Goal: Task Accomplishment & Management: Use online tool/utility

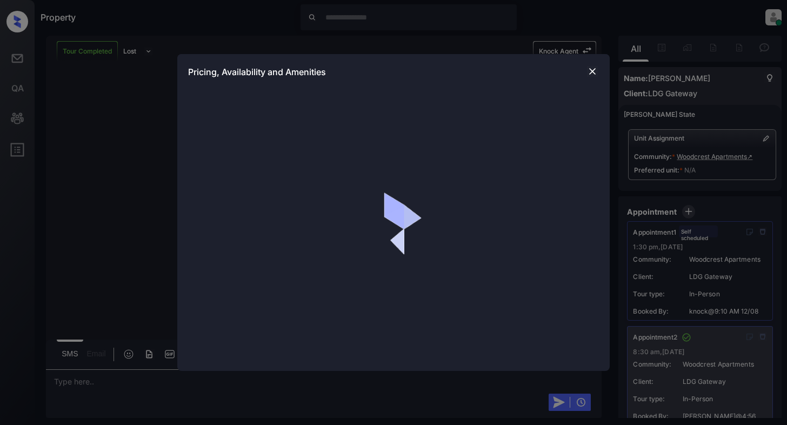
scroll to position [3931, 0]
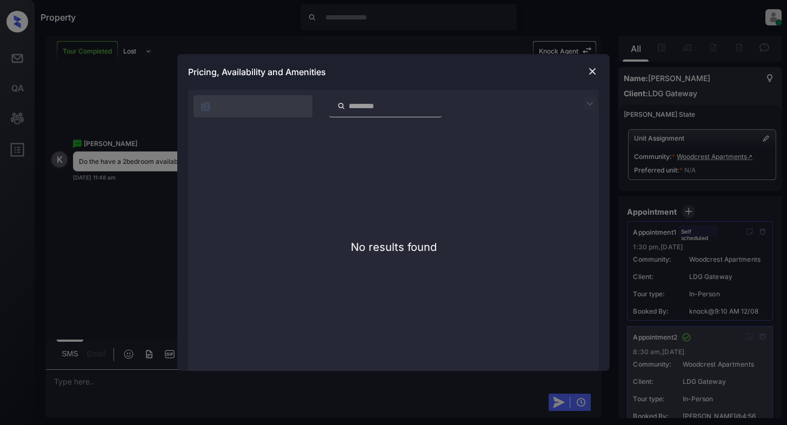
click at [591, 72] on img at bounding box center [592, 71] width 11 height 11
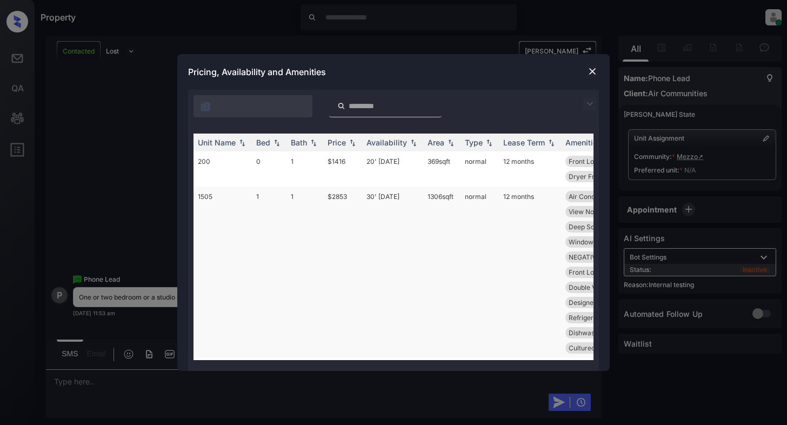
click at [284, 206] on td "1" at bounding box center [269, 271] width 35 height 171
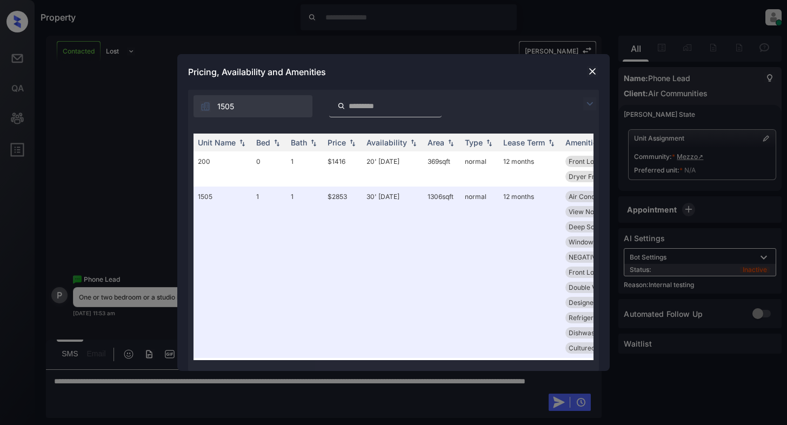
click at [593, 66] on img at bounding box center [592, 71] width 11 height 11
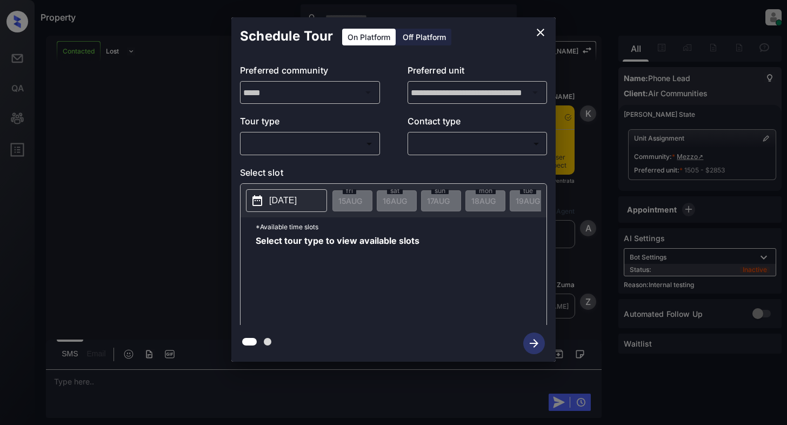
click at [324, 137] on body "Property [PERSON_NAME] Online Set yourself offline Set yourself on break Profil…" at bounding box center [393, 212] width 787 height 425
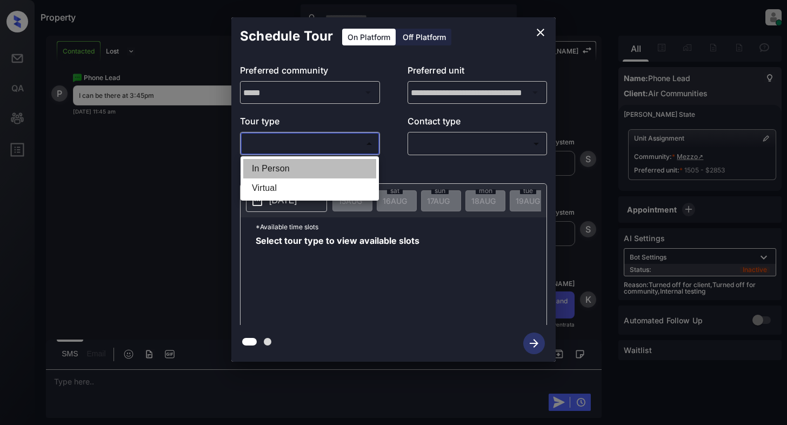
click at [290, 176] on li "In Person" at bounding box center [309, 168] width 133 height 19
type input "********"
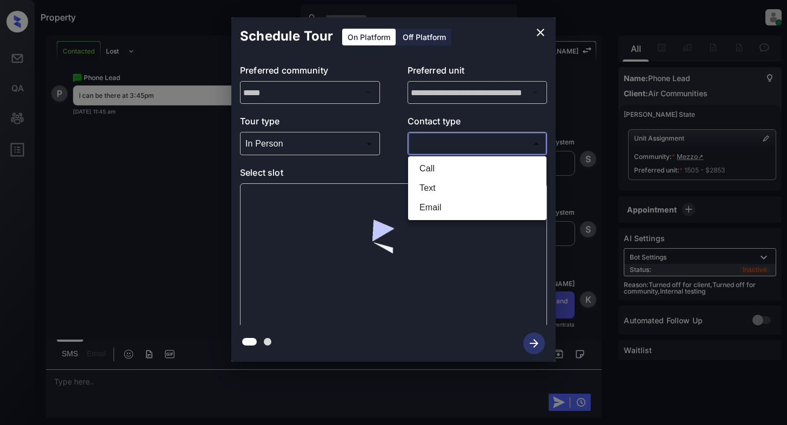
click at [449, 146] on body "Property [PERSON_NAME] Online Set yourself offline Set yourself on break Profil…" at bounding box center [393, 212] width 787 height 425
click at [442, 185] on li "Text" at bounding box center [477, 187] width 133 height 19
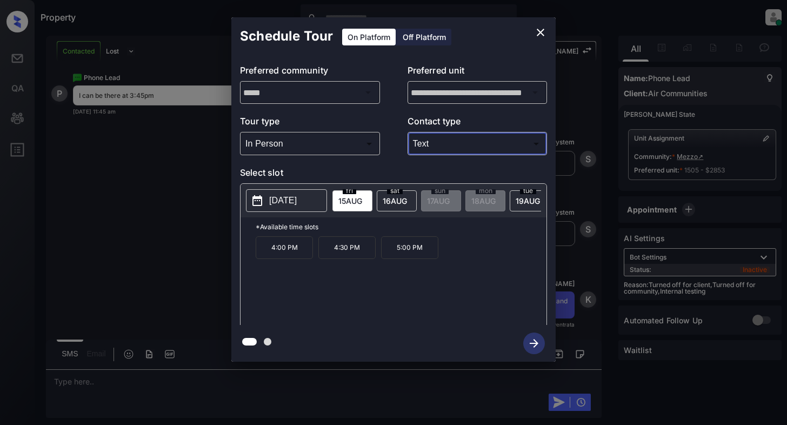
type input "****"
click at [295, 258] on p "4:00 PM" at bounding box center [284, 247] width 57 height 23
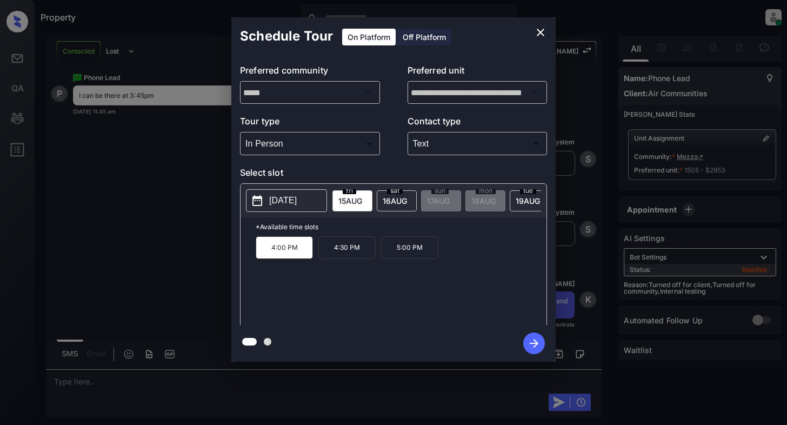
click at [541, 27] on icon "close" at bounding box center [540, 32] width 13 height 13
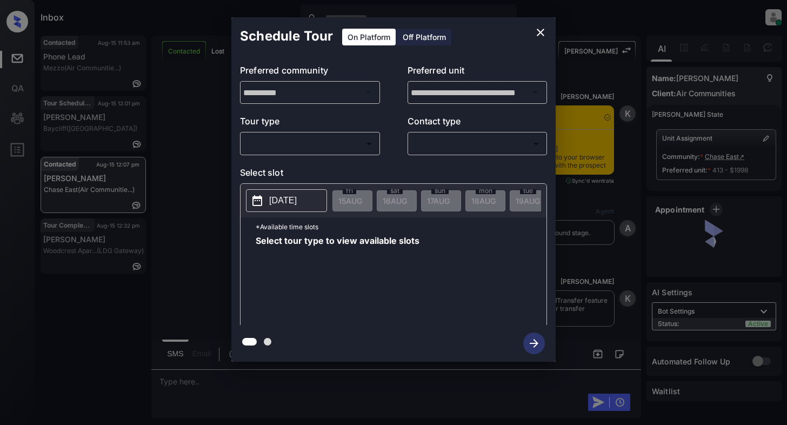
scroll to position [3018, 0]
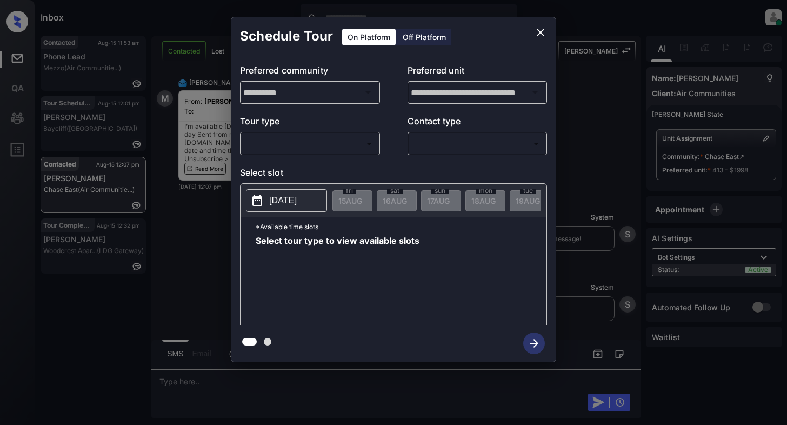
click at [332, 150] on body "Inbox Cynthia Montañez Online Set yourself offline Set yourself on break Profil…" at bounding box center [393, 212] width 787 height 425
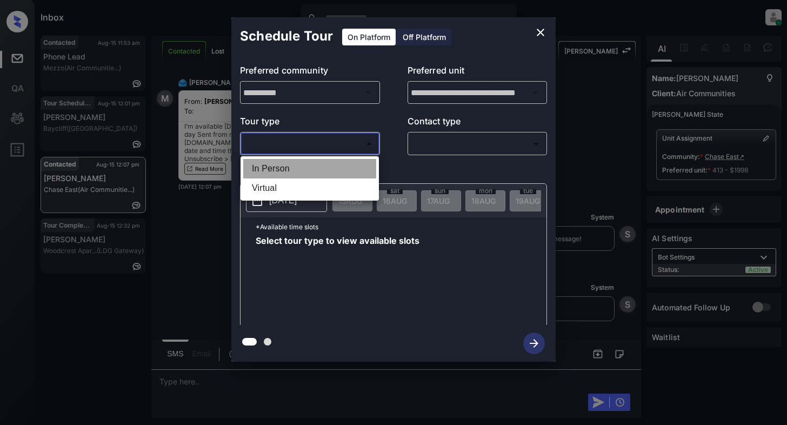
click at [266, 165] on li "In Person" at bounding box center [309, 168] width 133 height 19
type input "********"
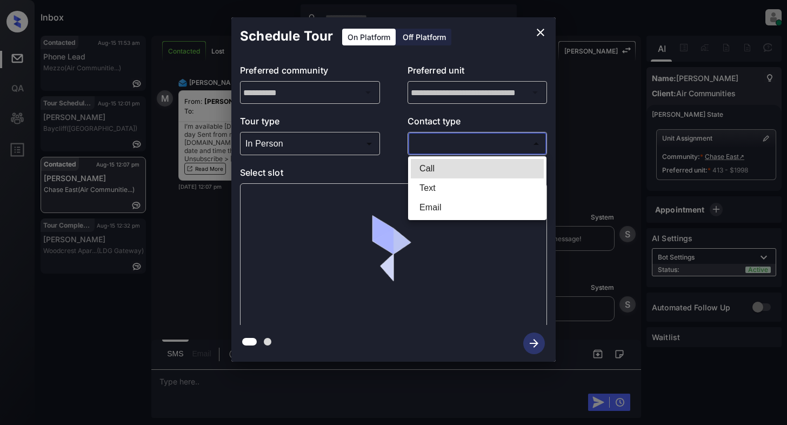
click at [452, 141] on body "Inbox Cynthia Montañez Online Set yourself offline Set yourself on break Profil…" at bounding box center [393, 212] width 787 height 425
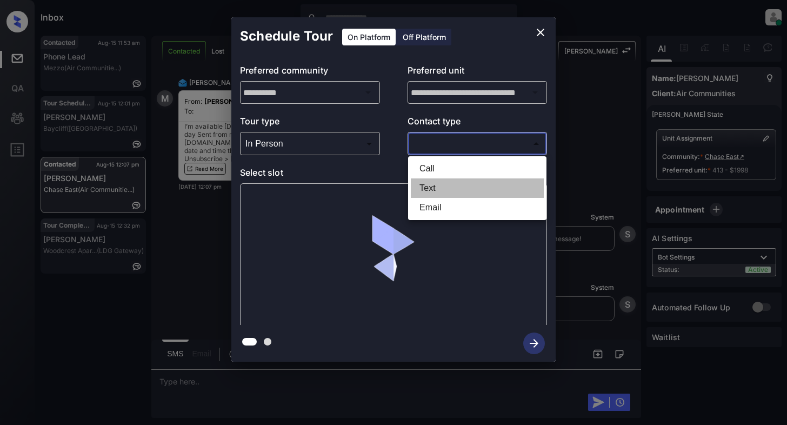
click at [431, 186] on li "Text" at bounding box center [477, 187] width 133 height 19
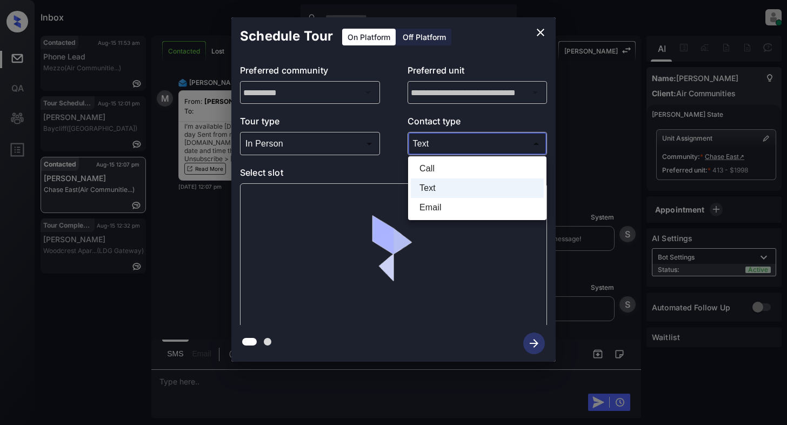
drag, startPoint x: 472, startPoint y: 139, endPoint x: 434, endPoint y: 206, distance: 76.5
click at [473, 139] on body "Inbox Cynthia Montañez Online Set yourself offline Set yourself on break Profil…" at bounding box center [393, 212] width 787 height 425
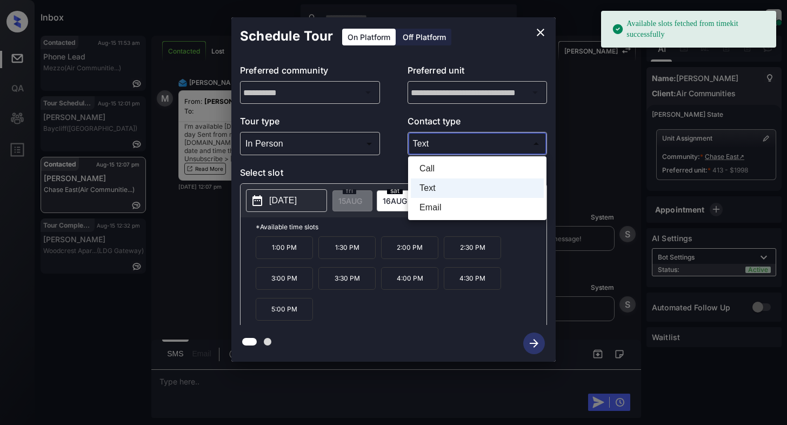
click at [432, 206] on li "Email" at bounding box center [477, 207] width 133 height 19
type input "*****"
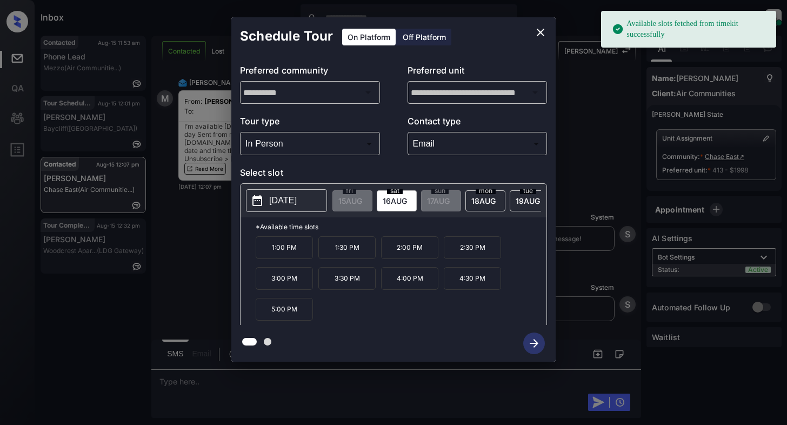
click at [279, 200] on p "2025-08-16" at bounding box center [283, 200] width 28 height 13
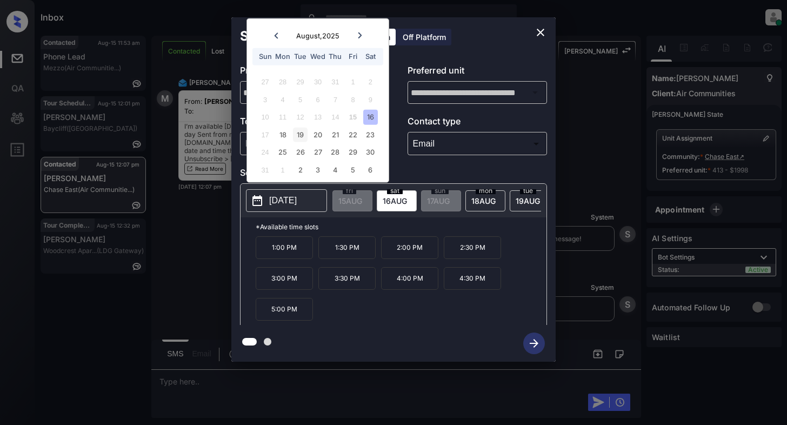
click at [299, 133] on div "19" at bounding box center [300, 134] width 15 height 15
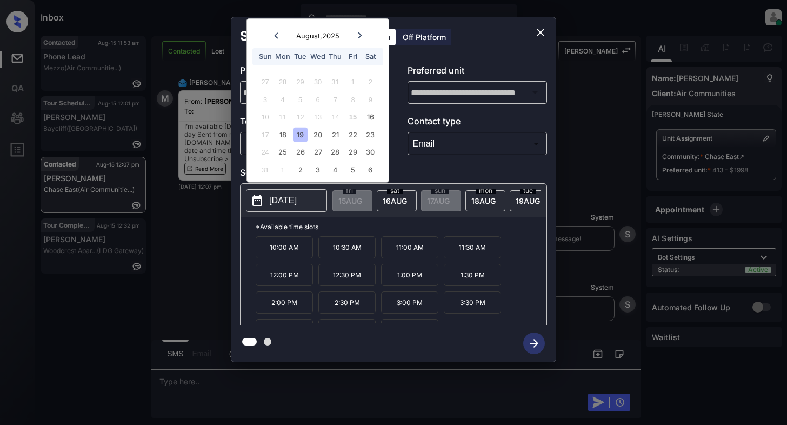
click at [299, 251] on p "10:00 AM" at bounding box center [284, 247] width 57 height 22
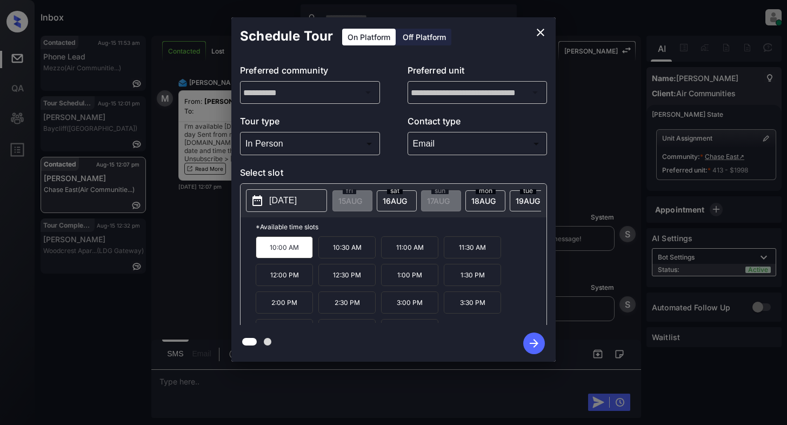
click at [532, 340] on icon "button" at bounding box center [534, 343] width 22 height 22
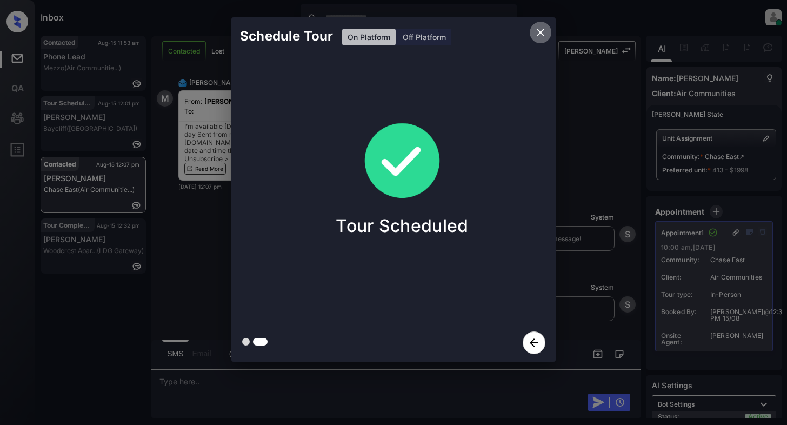
click at [539, 30] on icon "close" at bounding box center [540, 32] width 13 height 13
